Goal: Information Seeking & Learning: Learn about a topic

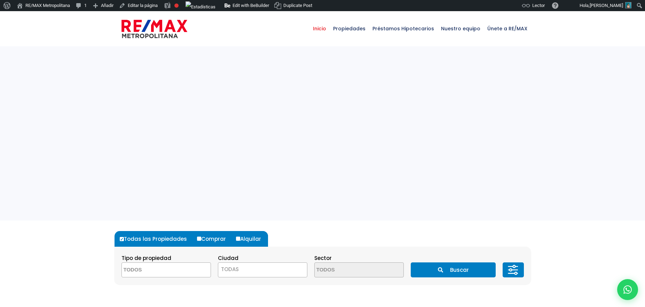
select select
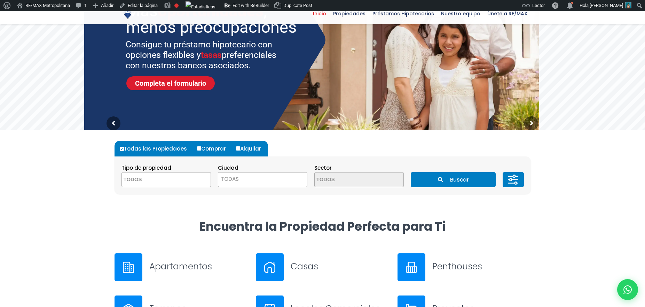
scroll to position [129, 0]
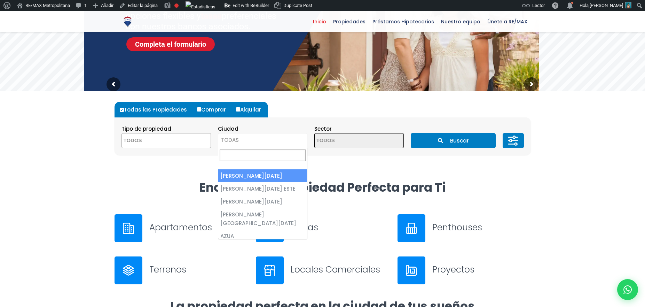
click at [253, 134] on span "TODAS" at bounding box center [262, 140] width 89 height 15
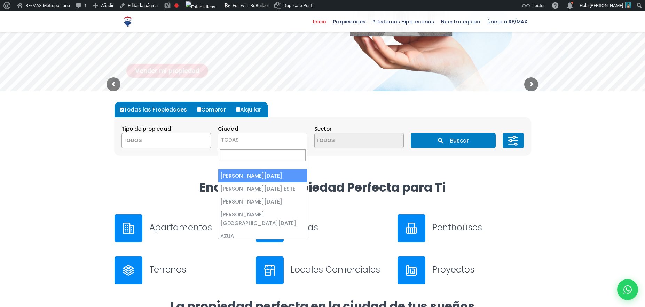
select select "1"
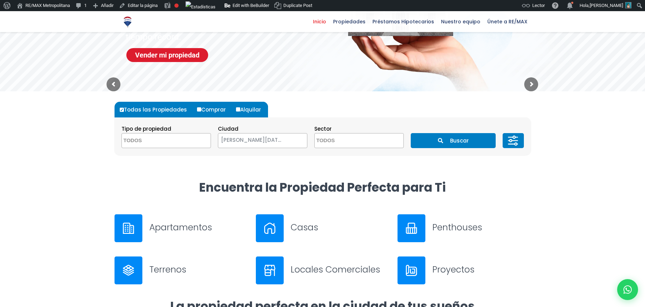
click at [335, 141] on textarea "Search" at bounding box center [349, 140] width 68 height 15
type textarea "mar"
click at [338, 156] on li "MAR AZUL" at bounding box center [359, 154] width 89 height 13
select select "169"
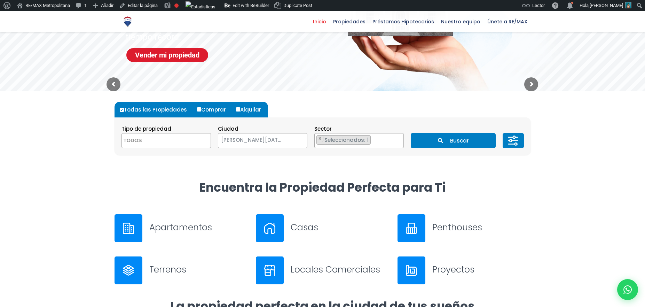
click at [461, 143] on button "Buscar" at bounding box center [453, 140] width 85 height 15
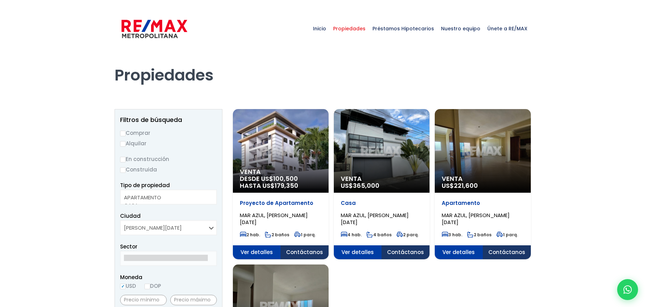
select select
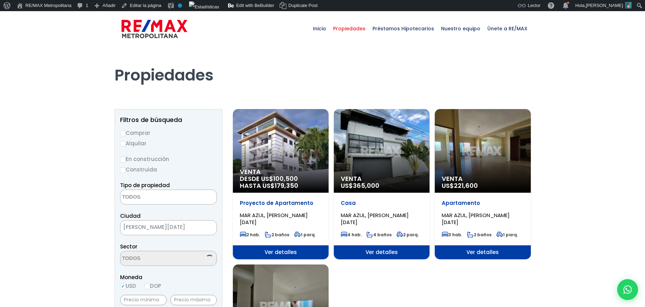
scroll to position [1393, 0]
select select "169"
click at [270, 154] on div "Venta DESDE US$ 100,500 HASTA US$ 179,350" at bounding box center [281, 151] width 96 height 84
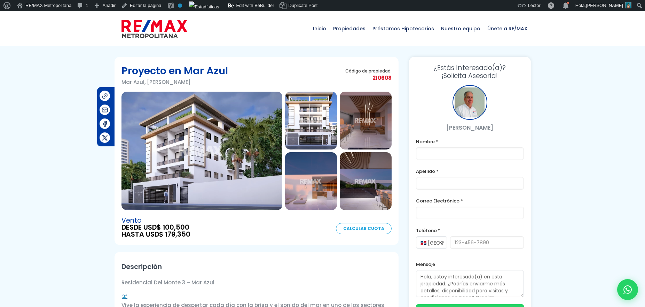
click at [353, 29] on span "Propiedades" at bounding box center [349, 28] width 39 height 21
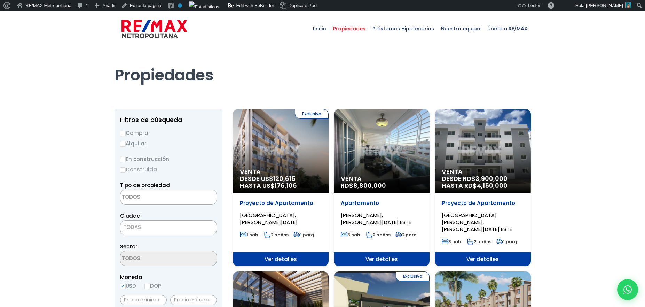
select select
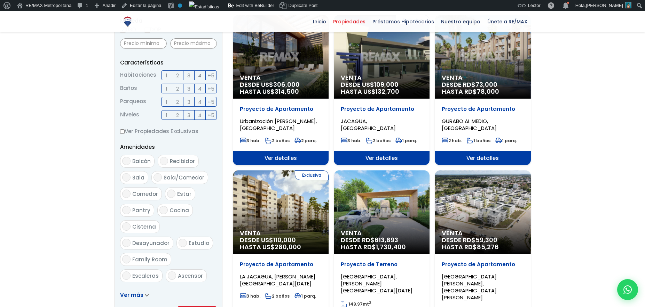
scroll to position [258, 0]
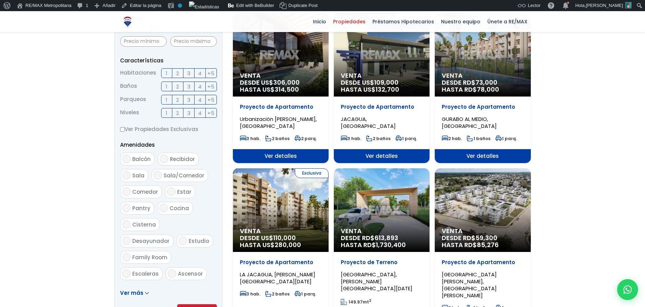
click at [144, 287] on form "Comprar Alquilar En construcción Construida Tipo de propiedad APARTAMENTO CASA …" at bounding box center [168, 93] width 97 height 447
click at [144, 288] on form "Comprar Alquilar En construcción Construida Tipo de propiedad APARTAMENTO CASA …" at bounding box center [168, 93] width 97 height 447
click at [142, 294] on link "Ver más" at bounding box center [134, 292] width 29 height 7
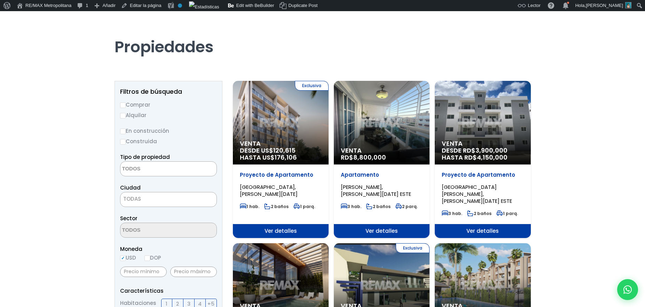
scroll to position [0, 0]
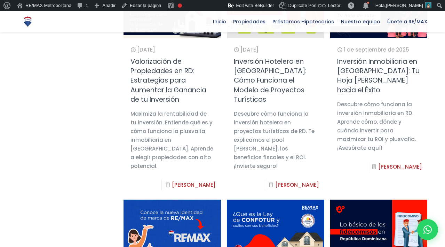
scroll to position [307, 0]
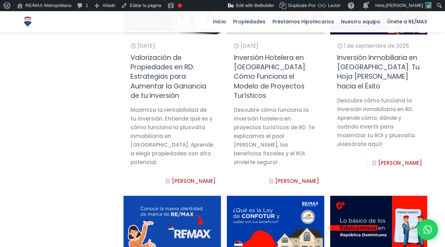
drag, startPoint x: 159, startPoint y: 163, endPoint x: 132, endPoint y: 110, distance: 59.2
click at [132, 110] on div "Maximiza la rentabilidad de tu inversión. Entiende qué es y cómo funciona la pl…" at bounding box center [172, 135] width 83 height 61
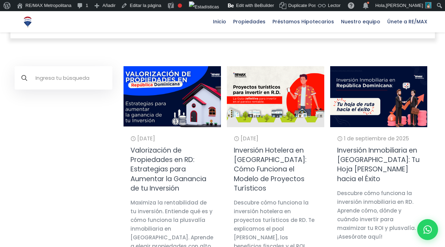
scroll to position [204, 0]
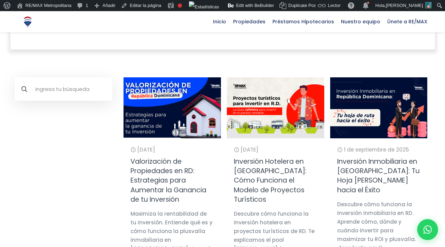
click at [152, 102] on img at bounding box center [172, 107] width 107 height 67
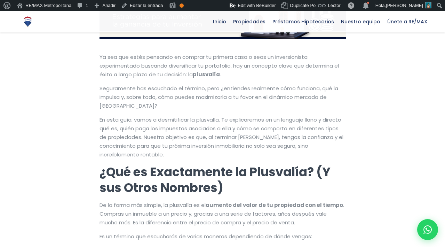
scroll to position [196, 0]
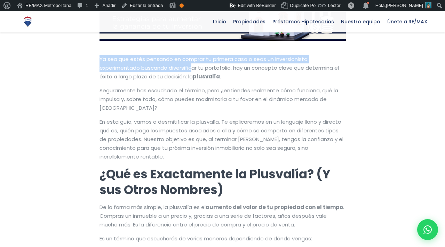
drag, startPoint x: 100, startPoint y: 58, endPoint x: 188, endPoint y: 67, distance: 88.5
click at [191, 68] on span "Ya sea que estés pensando en comprar tu primera casa o seas un inversionista ex…" at bounding box center [220, 67] width 240 height 25
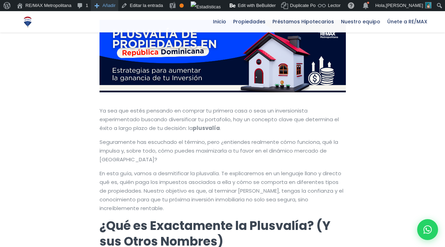
scroll to position [167, 0]
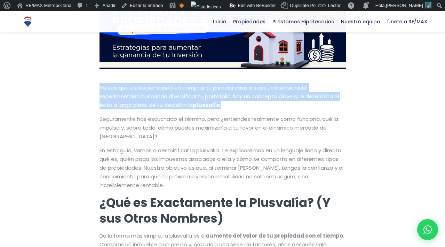
drag, startPoint x: 100, startPoint y: 88, endPoint x: 266, endPoint y: 101, distance: 166.9
click at [266, 102] on p "Ya sea que estés pensando en comprar tu primera casa o seas un inversionista ex…" at bounding box center [223, 96] width 246 height 26
copy p "Ya sea que estés pensando en comprar tu primera casa o seas un inversionista ex…"
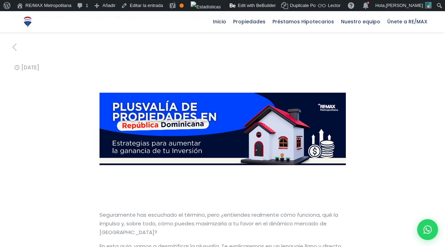
scroll to position [0, 0]
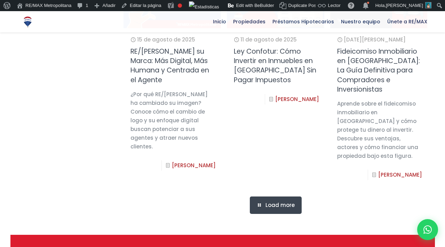
scroll to position [539, 0]
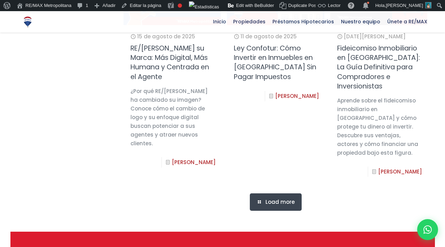
drag, startPoint x: 378, startPoint y: 162, endPoint x: 338, endPoint y: 112, distance: 64.3
click at [338, 112] on div "Aprende sobre el fideicomiso inmobiliario en [GEOGRAPHIC_DATA] y cómo protege t…" at bounding box center [378, 126] width 83 height 61
copy div "Aprende sobre el fideicomiso inmobiliario en [GEOGRAPHIC_DATA] y cómo protege t…"
